Goal: Task Accomplishment & Management: Manage account settings

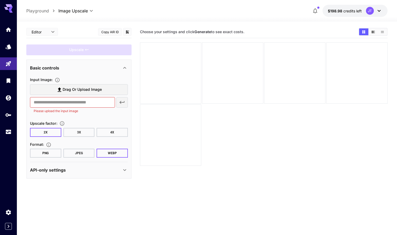
click at [379, 10] on icon at bounding box center [379, 11] width 6 height 6
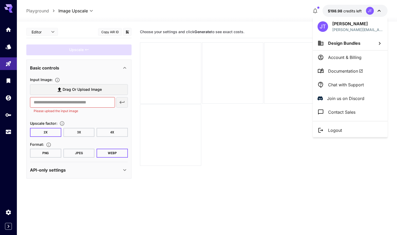
click at [300, 11] on div at bounding box center [198, 117] width 397 height 235
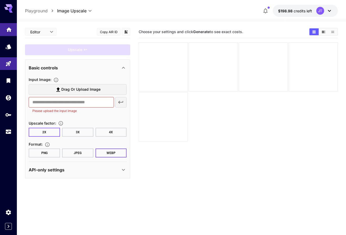
click at [6, 32] on link at bounding box center [8, 29] width 17 height 13
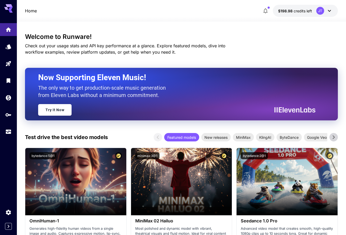
scroll to position [7, 0]
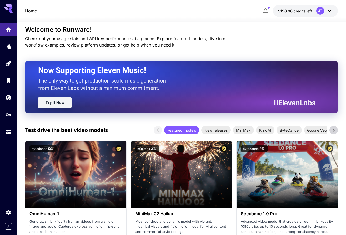
click at [58, 102] on link "Try It Now" at bounding box center [54, 103] width 33 height 12
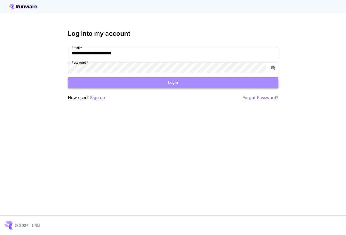
click at [85, 86] on button "Login" at bounding box center [173, 82] width 210 height 11
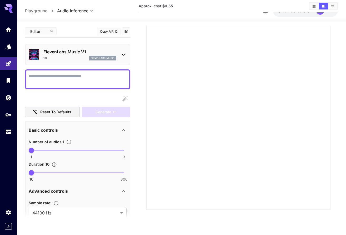
click at [87, 81] on textarea "Display cost in response" at bounding box center [78, 79] width 98 height 13
click at [85, 78] on textarea "Display cost in response" at bounding box center [78, 79] width 98 height 13
paste textarea "**********"
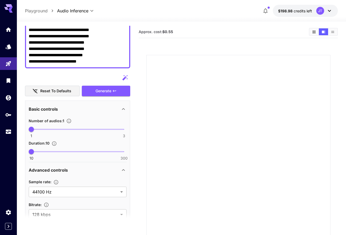
scroll to position [52, 0]
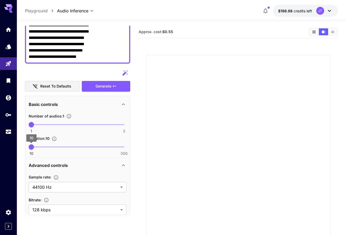
type textarea "**********"
drag, startPoint x: 30, startPoint y: 147, endPoint x: 91, endPoint y: 145, distance: 60.2
click at [65, 145] on span "106" at bounding box center [61, 146] width 5 height 5
drag, startPoint x: 91, startPoint y: 145, endPoint x: 126, endPoint y: 145, distance: 35.2
click at [126, 145] on span "300" at bounding box center [123, 146] width 5 height 5
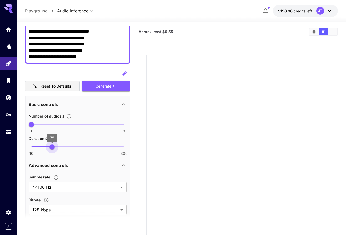
type input "**"
drag, startPoint x: 123, startPoint y: 148, endPoint x: 21, endPoint y: 148, distance: 101.5
click at [21, 148] on section "**********" at bounding box center [181, 149] width 329 height 255
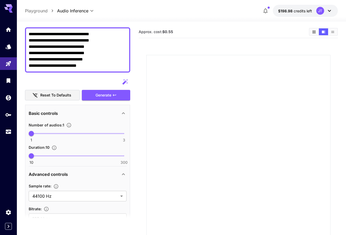
scroll to position [0, 0]
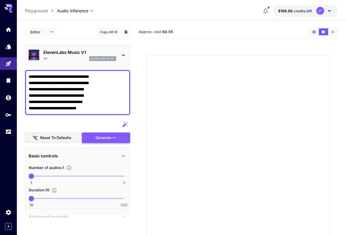
click at [97, 137] on div "Generate" at bounding box center [106, 137] width 48 height 11
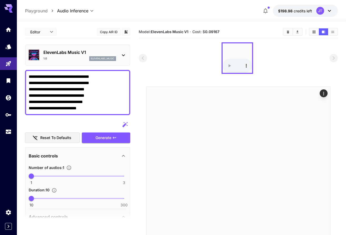
click at [271, 70] on div at bounding box center [238, 58] width 199 height 32
click at [42, 14] on p "Playground" at bounding box center [36, 11] width 23 height 6
type input "**********"
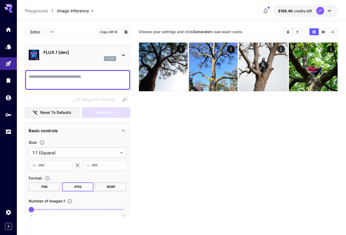
click at [330, 10] on icon at bounding box center [329, 11] width 3 height 2
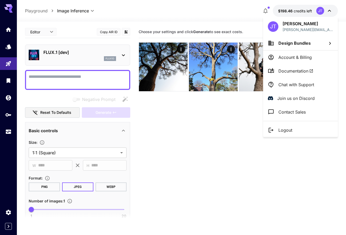
click at [287, 53] on li "Account & Billing" at bounding box center [300, 57] width 75 height 14
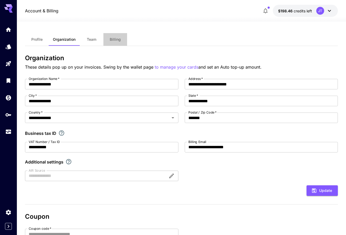
click at [115, 42] on button "Billing" at bounding box center [115, 39] width 24 height 13
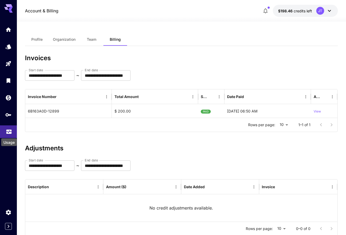
click at [8, 135] on div "Usage" at bounding box center [9, 141] width 17 height 12
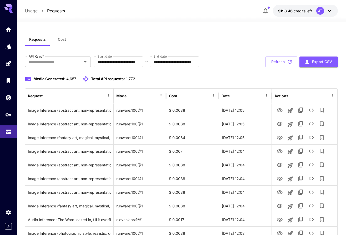
click at [59, 38] on span "Cost" at bounding box center [62, 39] width 8 height 5
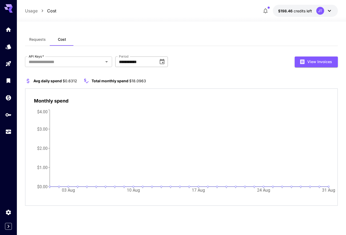
click at [134, 60] on input "**********" at bounding box center [134, 62] width 39 height 11
click at [160, 60] on icon "Choose date, selected date is Aug 31, 2025" at bounding box center [162, 61] width 5 height 5
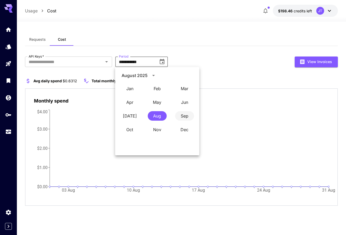
click at [180, 116] on button "Sep" at bounding box center [184, 115] width 19 height 9
type input "**********"
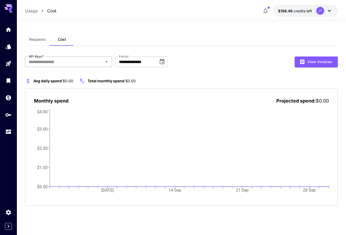
click at [60, 61] on input "API Keys   *" at bounding box center [64, 61] width 75 height 7
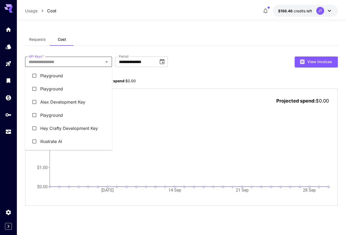
click at [57, 142] on li "Illustrate AI" at bounding box center [68, 141] width 87 height 13
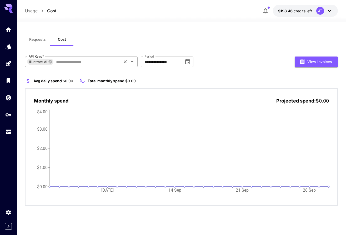
click at [58, 62] on input "API Keys   *" at bounding box center [87, 61] width 67 height 7
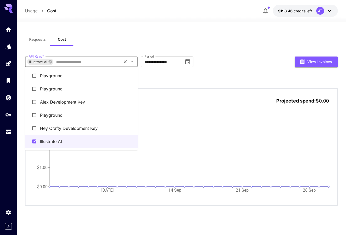
click at [54, 126] on li "Hey Crafty Development Key" at bounding box center [81, 128] width 113 height 13
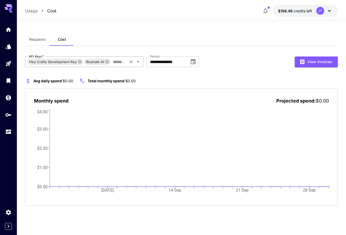
click at [113, 60] on input "API Keys   *" at bounding box center [119, 61] width 16 height 7
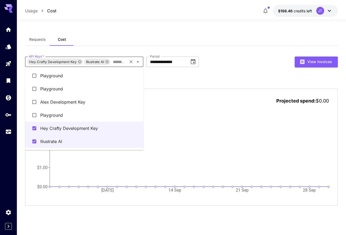
click at [64, 104] on li "Alex Development Key" at bounding box center [84, 101] width 118 height 13
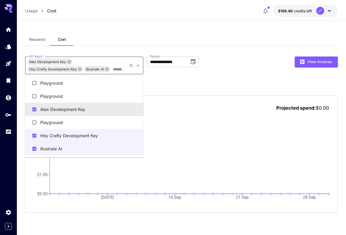
click at [115, 67] on input "API Keys   *" at bounding box center [119, 68] width 16 height 7
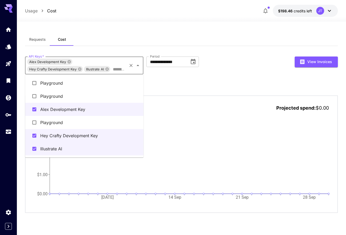
click at [59, 122] on li "Playground" at bounding box center [84, 122] width 118 height 13
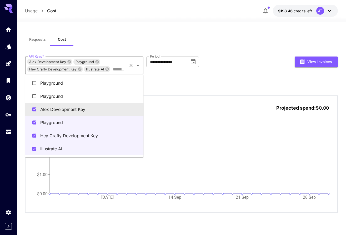
click at [119, 70] on input "API Keys   *" at bounding box center [119, 68] width 16 height 7
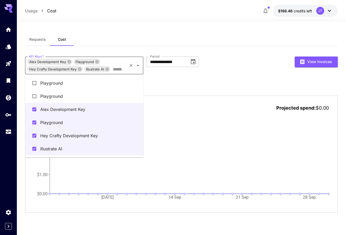
click at [56, 96] on li "Playground" at bounding box center [84, 96] width 118 height 13
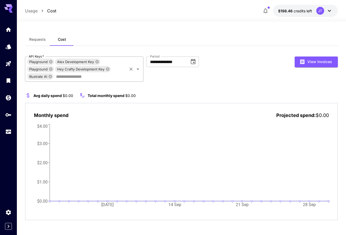
click at [95, 77] on input "API Keys   *" at bounding box center [90, 76] width 72 height 7
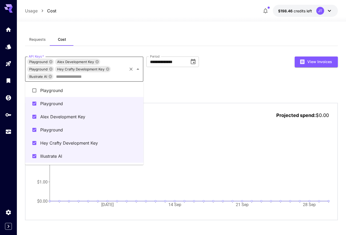
click at [51, 94] on li "Playground" at bounding box center [84, 90] width 118 height 13
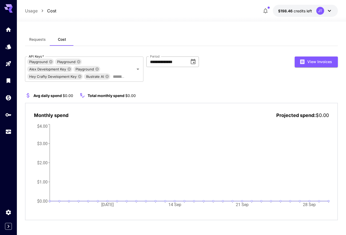
click at [175, 58] on input "**********" at bounding box center [165, 62] width 39 height 11
click at [178, 60] on input "**********" at bounding box center [165, 62] width 39 height 11
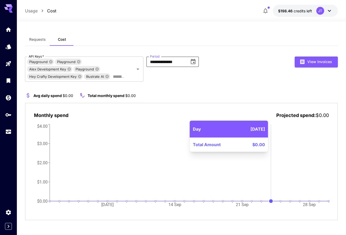
scroll to position [1, 0]
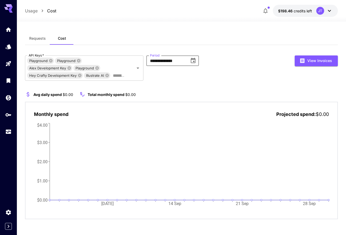
click at [35, 37] on span "Requests" at bounding box center [37, 38] width 17 height 5
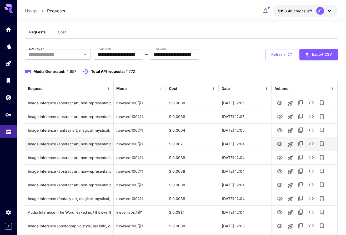
scroll to position [9, 0]
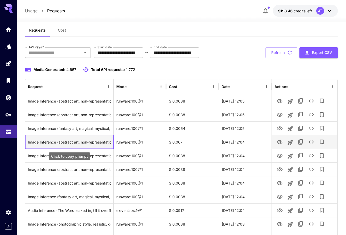
click at [98, 144] on div "Image Inference (abstract art, non-representational, geometric shapes, A delici…" at bounding box center [69, 141] width 83 height 13
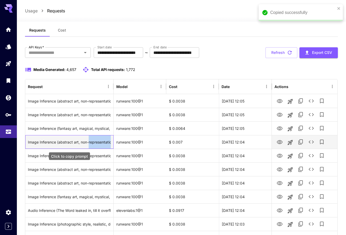
click at [98, 144] on div "Image Inference (abstract art, non-representational, geometric shapes, A delici…" at bounding box center [69, 141] width 83 height 13
click at [101, 140] on div "Image Inference (abstract art, non-representational, geometric shapes, A delici…" at bounding box center [69, 141] width 83 height 13
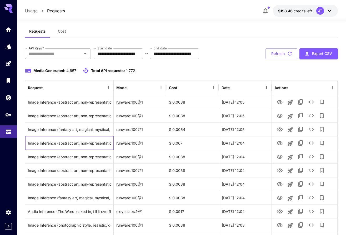
scroll to position [0, 0]
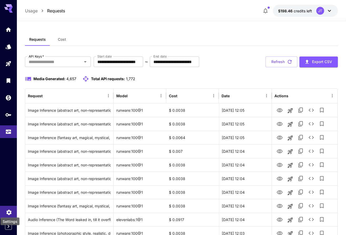
click at [7, 213] on icon "Settings" at bounding box center [9, 211] width 6 height 6
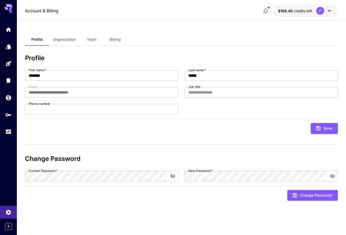
click at [75, 40] on button "Organization" at bounding box center [64, 39] width 31 height 13
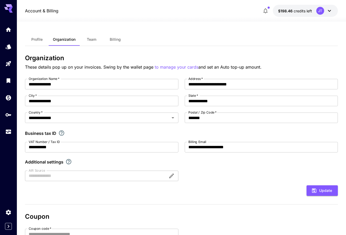
click at [91, 42] on span "Team" at bounding box center [91, 39] width 9 height 5
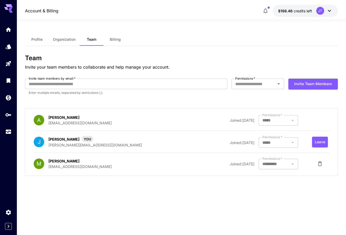
click at [294, 165] on div at bounding box center [277, 164] width 39 height 11
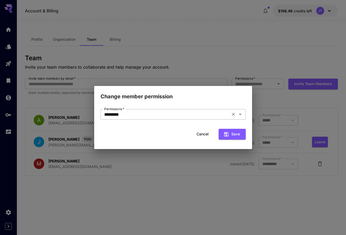
click at [218, 119] on div "********* Permissions   *" at bounding box center [172, 114] width 145 height 11
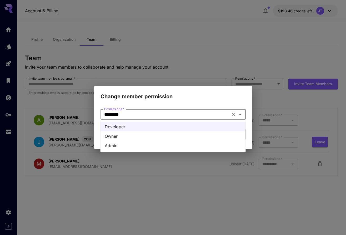
click at [179, 145] on li "Admin" at bounding box center [172, 145] width 145 height 9
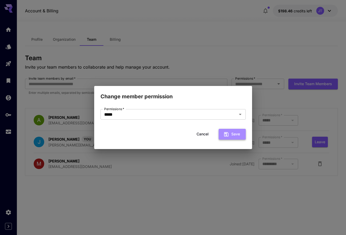
click at [228, 131] on button "Save" at bounding box center [231, 134] width 27 height 11
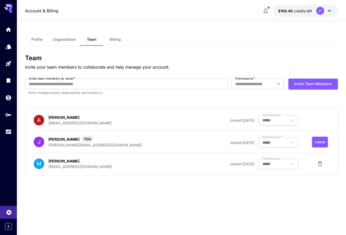
click at [13, 214] on link at bounding box center [8, 212] width 17 height 13
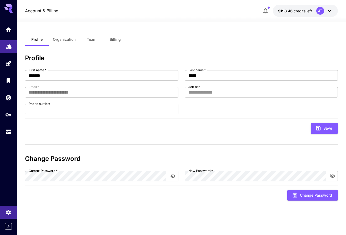
click at [5, 45] on link at bounding box center [8, 46] width 17 height 13
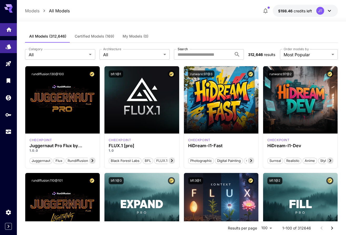
click at [10, 30] on icon "Home" at bounding box center [8, 28] width 5 height 4
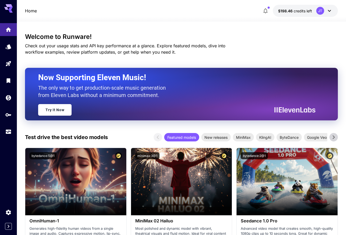
click at [332, 9] on button "$198.46 credits left JT" at bounding box center [305, 11] width 65 height 12
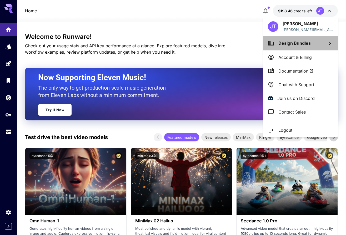
click at [313, 45] on li "Design Bundles" at bounding box center [300, 43] width 75 height 14
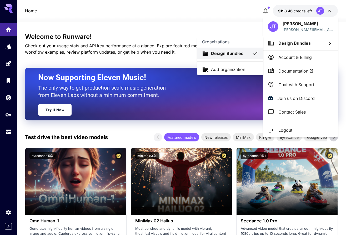
click at [287, 57] on div at bounding box center [173, 117] width 346 height 235
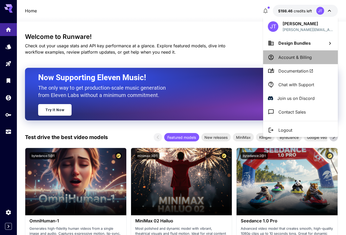
click at [279, 57] on p "Account & Billing" at bounding box center [294, 57] width 33 height 6
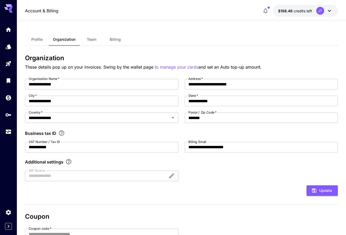
click at [91, 39] on span "Team" at bounding box center [91, 39] width 9 height 5
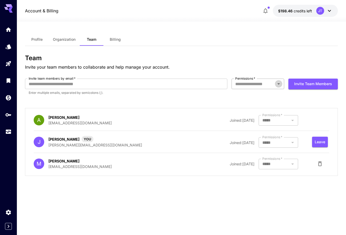
click at [277, 85] on icon "Open" at bounding box center [278, 84] width 6 height 6
click at [38, 40] on span "Profile" at bounding box center [36, 39] width 11 height 5
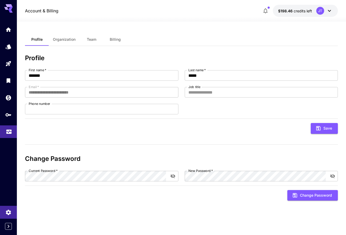
click at [8, 132] on icon "Usage" at bounding box center [9, 130] width 6 height 6
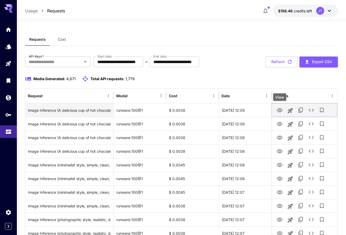
click at [280, 110] on icon "View" at bounding box center [279, 110] width 6 height 6
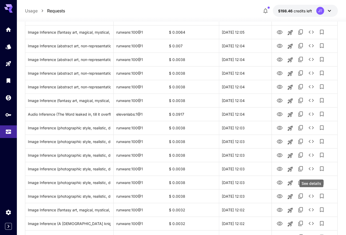
scroll to position [338, 0]
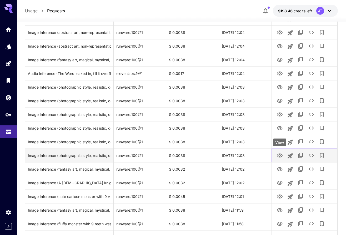
click at [278, 155] on icon "View" at bounding box center [279, 155] width 6 height 6
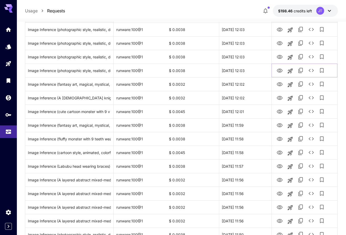
scroll to position [581, 0]
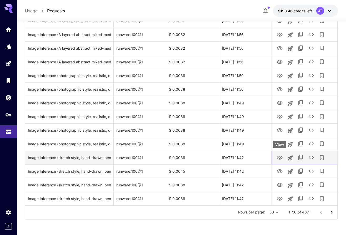
click at [280, 158] on icon "View" at bounding box center [279, 158] width 6 height 6
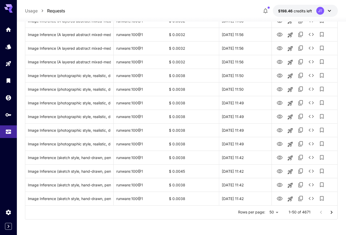
click at [331, 212] on icon "Go to next page" at bounding box center [331, 212] width 6 height 6
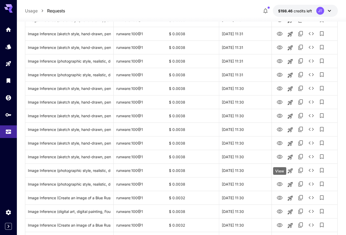
scroll to position [285, 0]
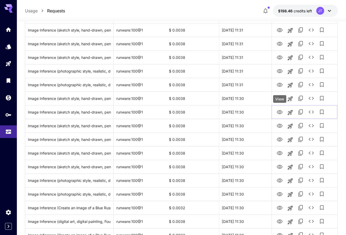
click at [278, 102] on div "View" at bounding box center [279, 99] width 13 height 8
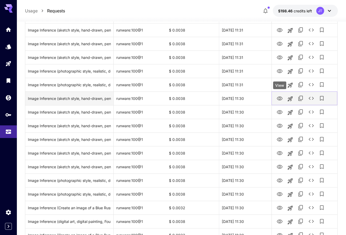
click at [279, 97] on icon "View" at bounding box center [280, 98] width 6 height 4
